Goal: Contribute content: Add original content to the website for others to see

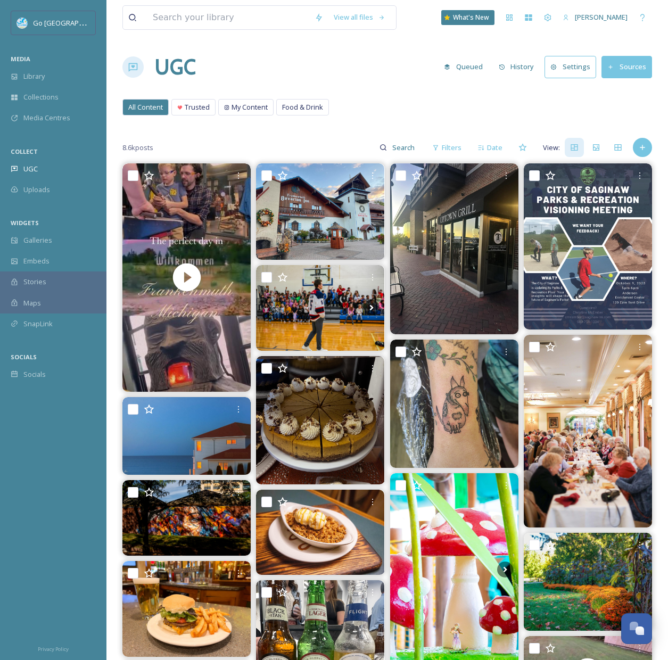
scroll to position [101, 0]
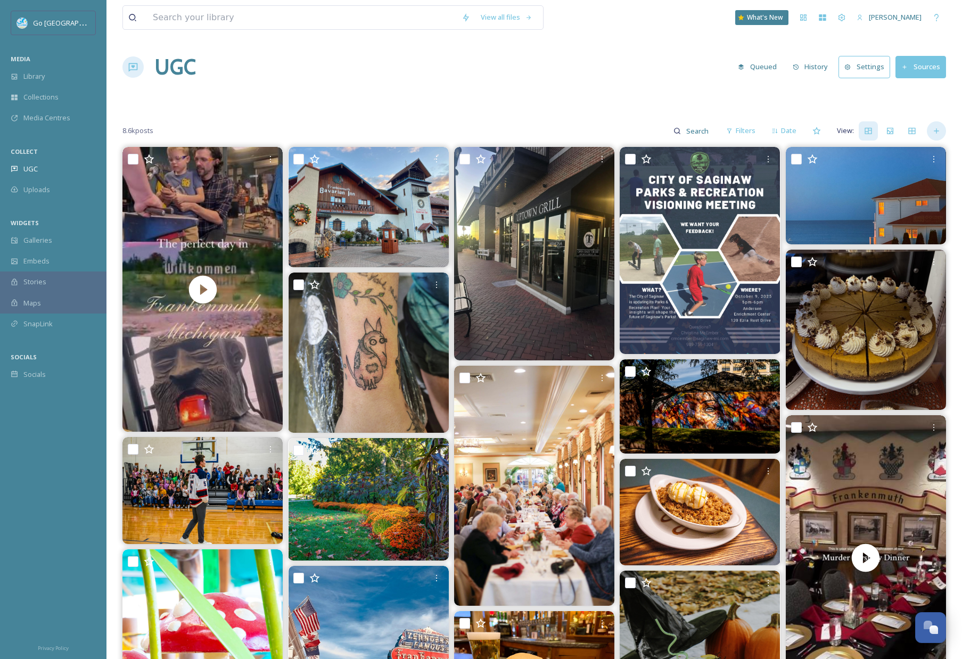
click at [676, 129] on icon at bounding box center [936, 131] width 9 height 9
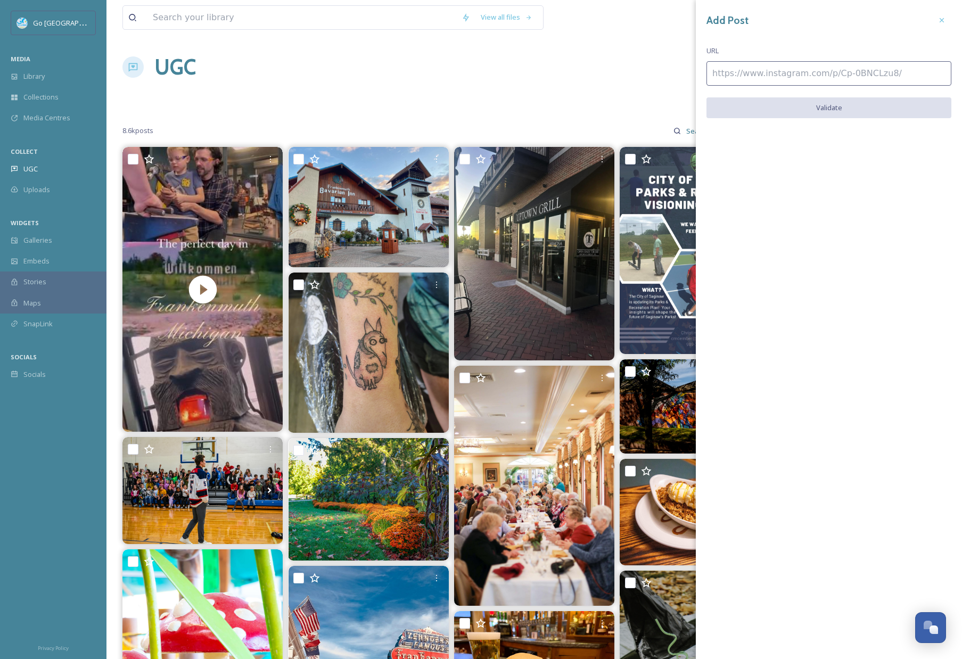
click at [676, 77] on input at bounding box center [829, 73] width 245 height 24
paste input "[URL][DOMAIN_NAME]"
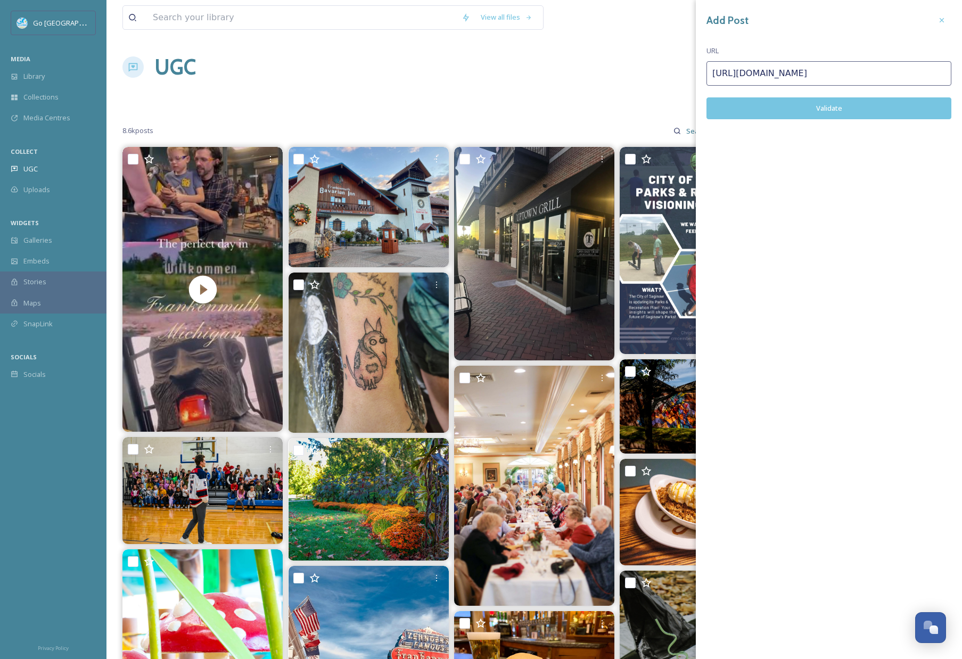
type input "[URL][DOMAIN_NAME]"
click at [676, 104] on button "Validate" at bounding box center [829, 108] width 245 height 22
click at [676, 105] on button "Add Post" at bounding box center [829, 108] width 245 height 22
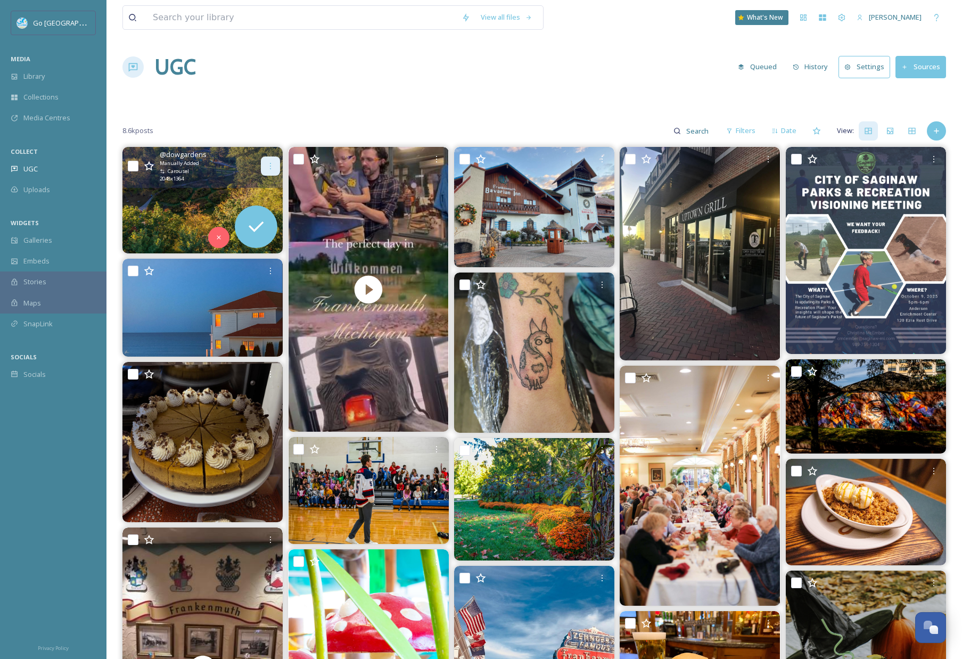
click at [265, 162] on div at bounding box center [270, 166] width 19 height 19
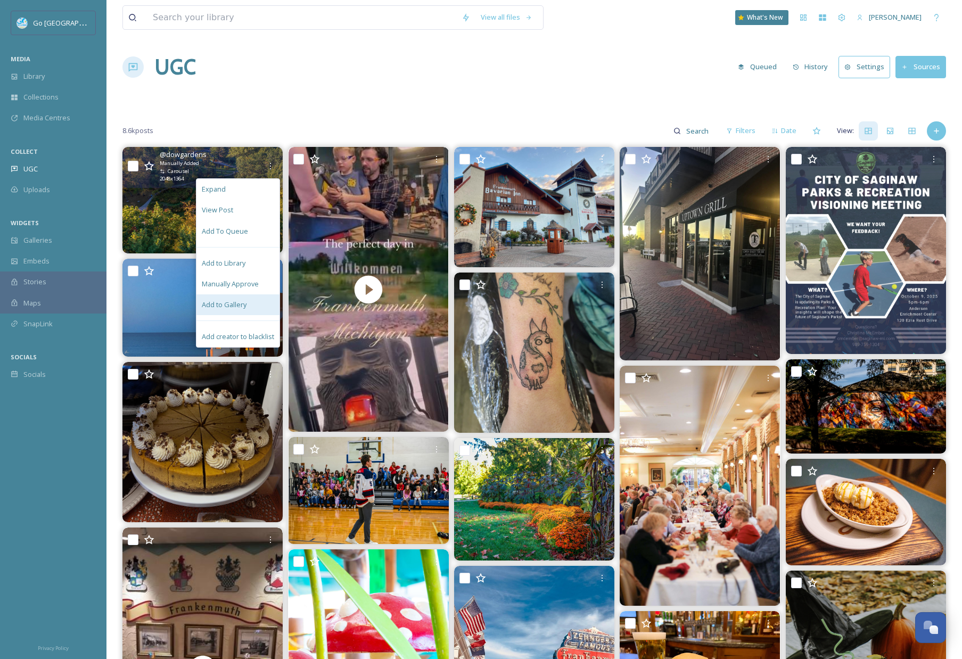
click at [242, 302] on span "Add to Gallery" at bounding box center [224, 305] width 45 height 10
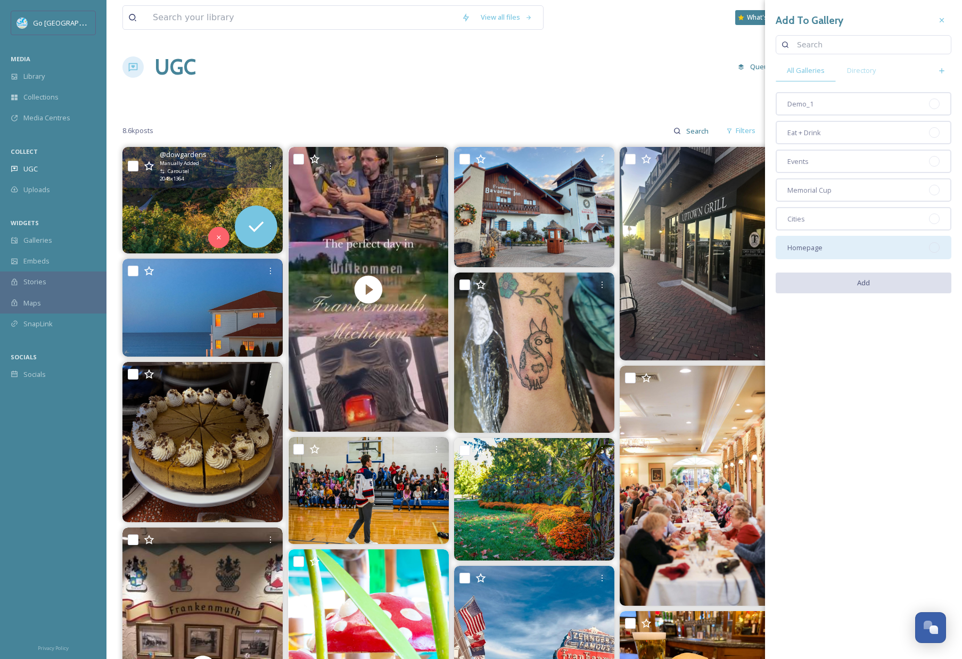
click at [676, 256] on div "Homepage" at bounding box center [864, 247] width 176 height 23
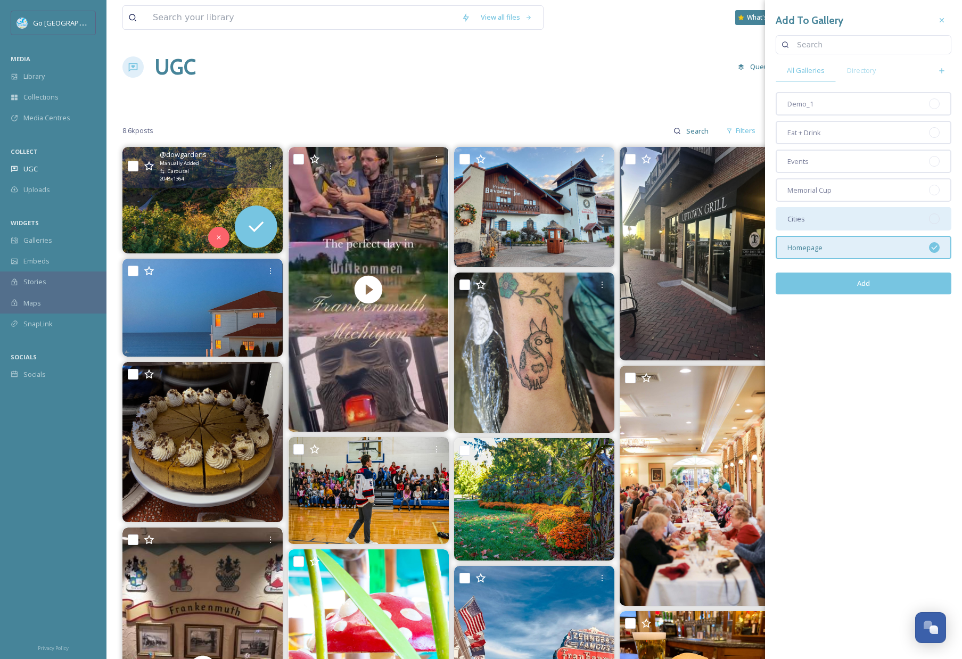
click at [676, 222] on div "Cities" at bounding box center [864, 218] width 176 height 23
click at [676, 285] on button "Add" at bounding box center [864, 284] width 176 height 22
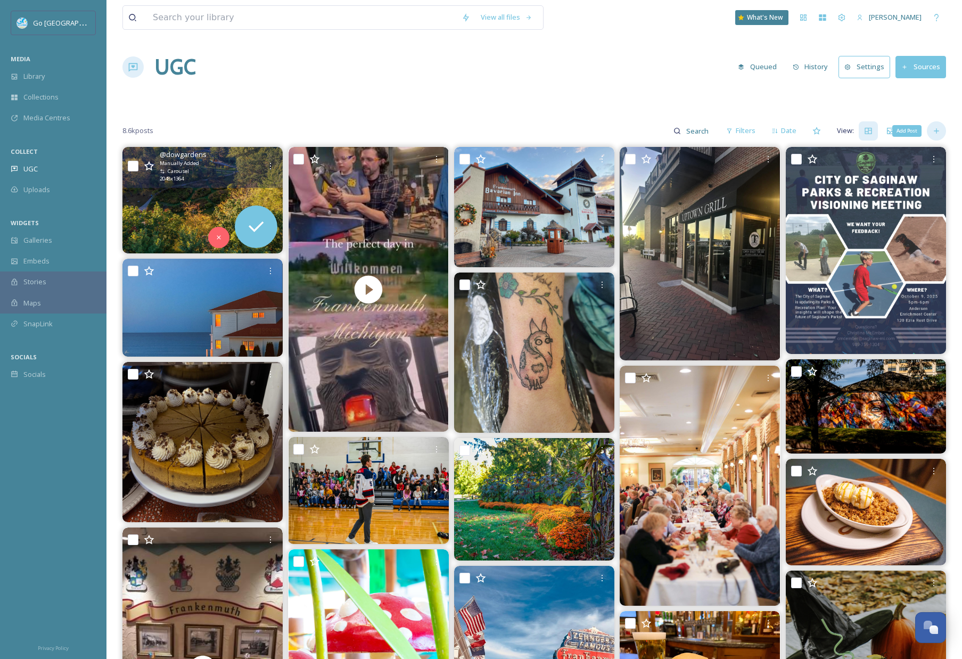
click at [676, 127] on icon at bounding box center [936, 131] width 9 height 9
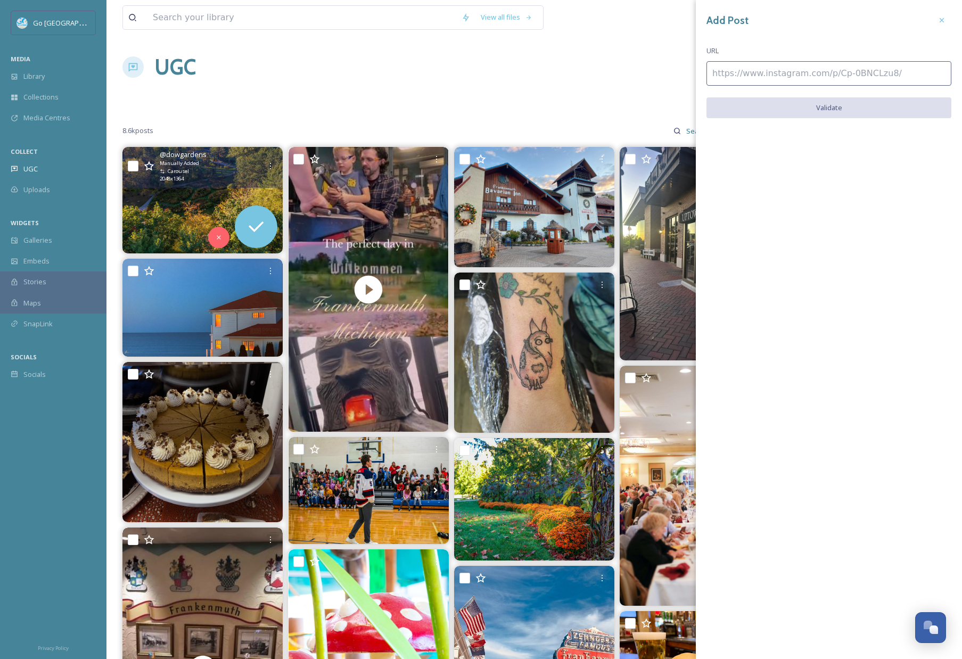
click at [676, 79] on input at bounding box center [829, 73] width 245 height 24
paste input "[URL][DOMAIN_NAME]"
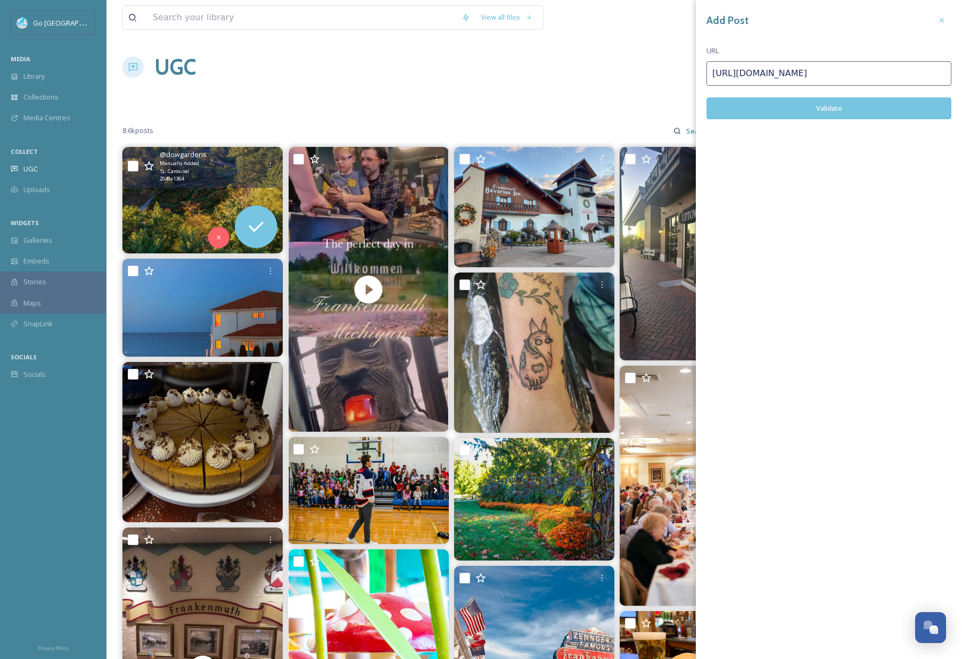
type input "[URL][DOMAIN_NAME]"
click at [676, 110] on button "Validate" at bounding box center [829, 108] width 245 height 22
click at [676, 112] on button "Add Post" at bounding box center [829, 108] width 245 height 22
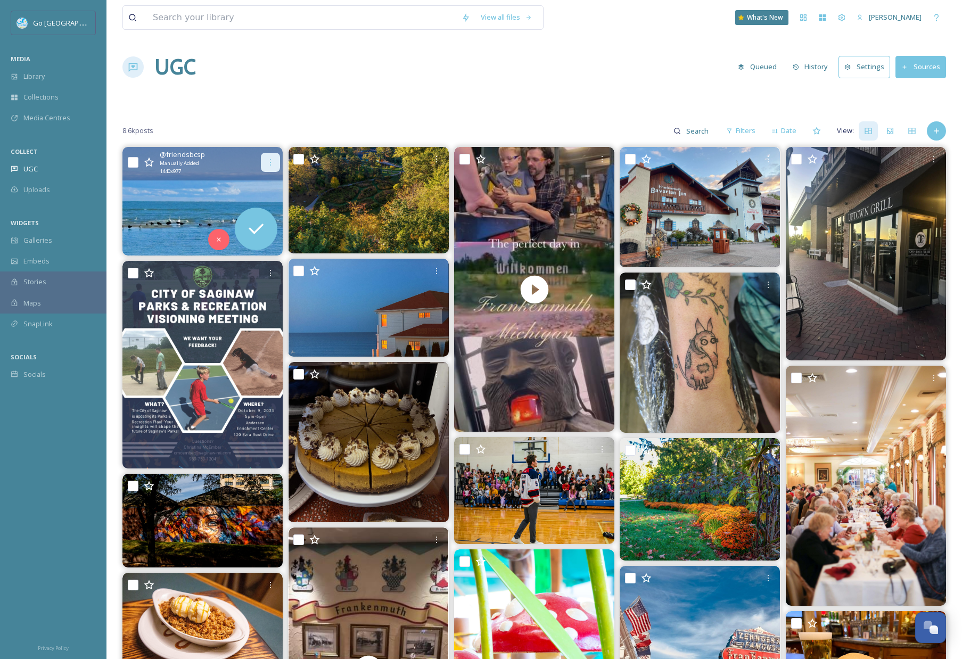
click at [277, 153] on div at bounding box center [270, 162] width 19 height 19
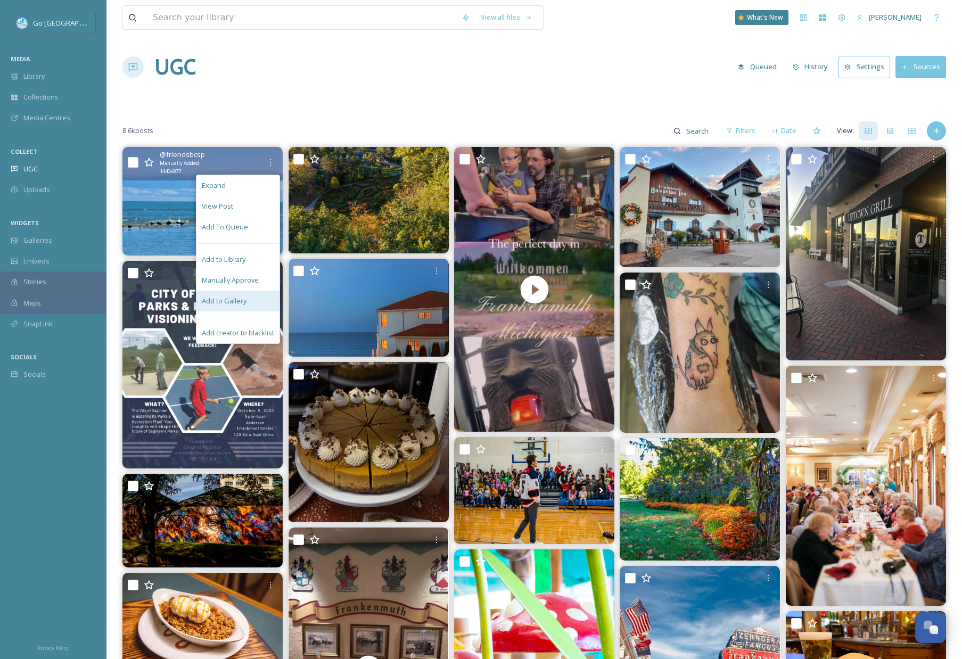
click at [246, 296] on span "Add to Gallery" at bounding box center [224, 301] width 45 height 10
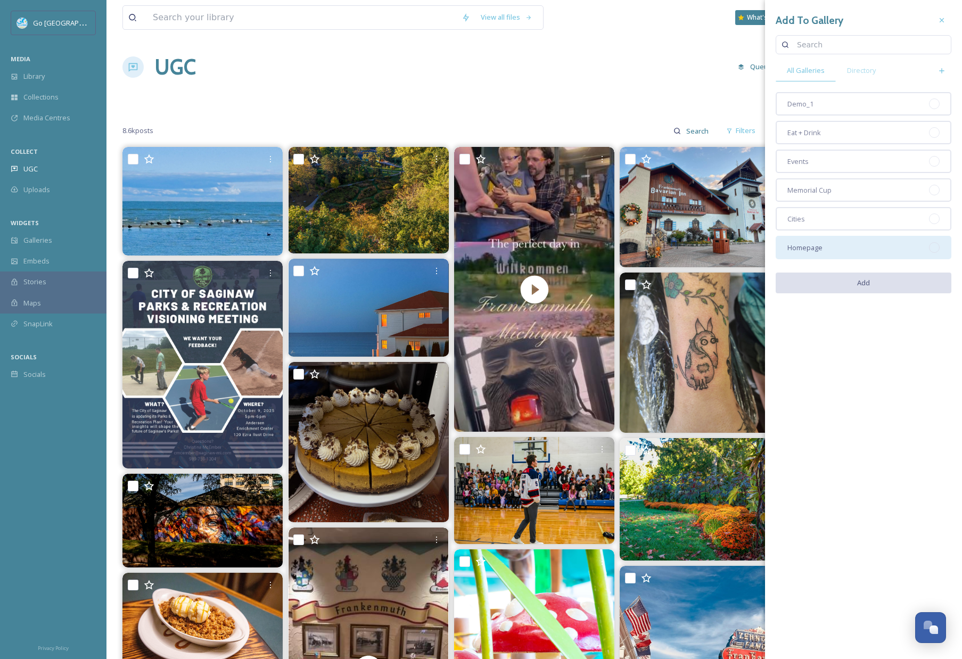
click at [676, 248] on span "Homepage" at bounding box center [804, 248] width 35 height 10
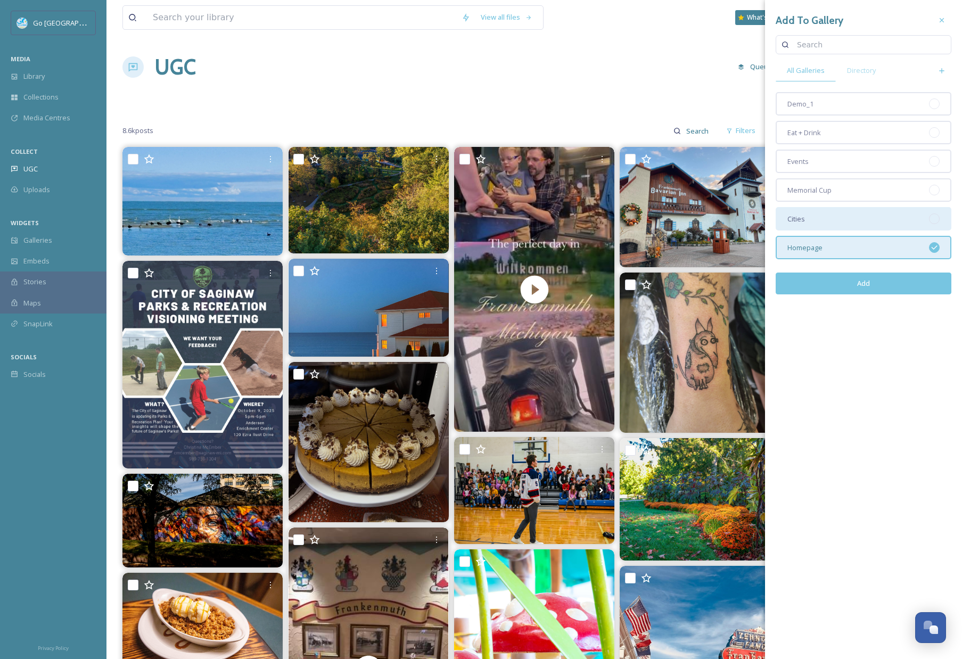
click at [676, 219] on div "Cities" at bounding box center [864, 218] width 176 height 23
click at [676, 293] on button "Add" at bounding box center [864, 284] width 176 height 22
